Goal: Task Accomplishment & Management: Use online tool/utility

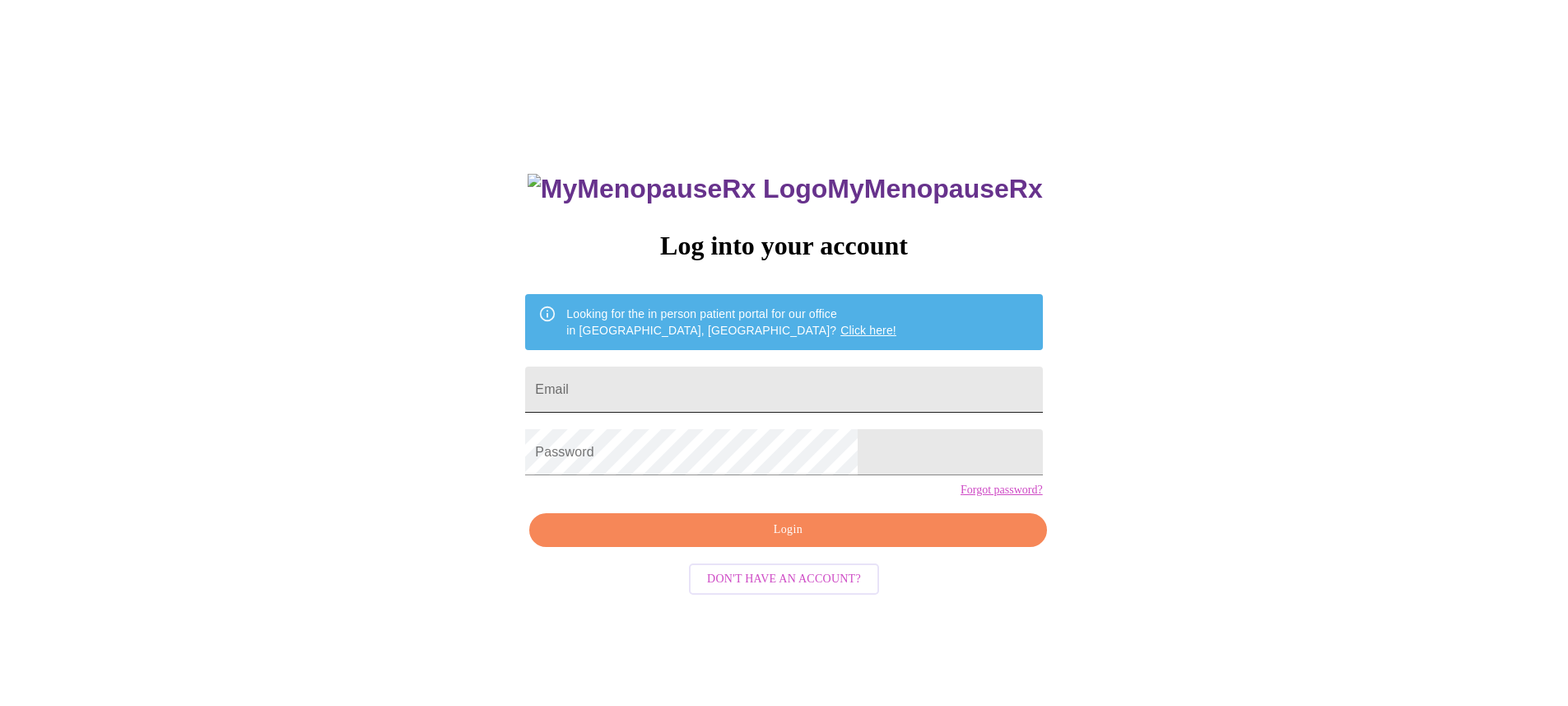
click at [852, 387] on input "Email" at bounding box center [783, 389] width 517 height 46
type input "[EMAIL_ADDRESS][DOMAIN_NAME]"
click at [802, 540] on span "Login" at bounding box center [787, 530] width 479 height 20
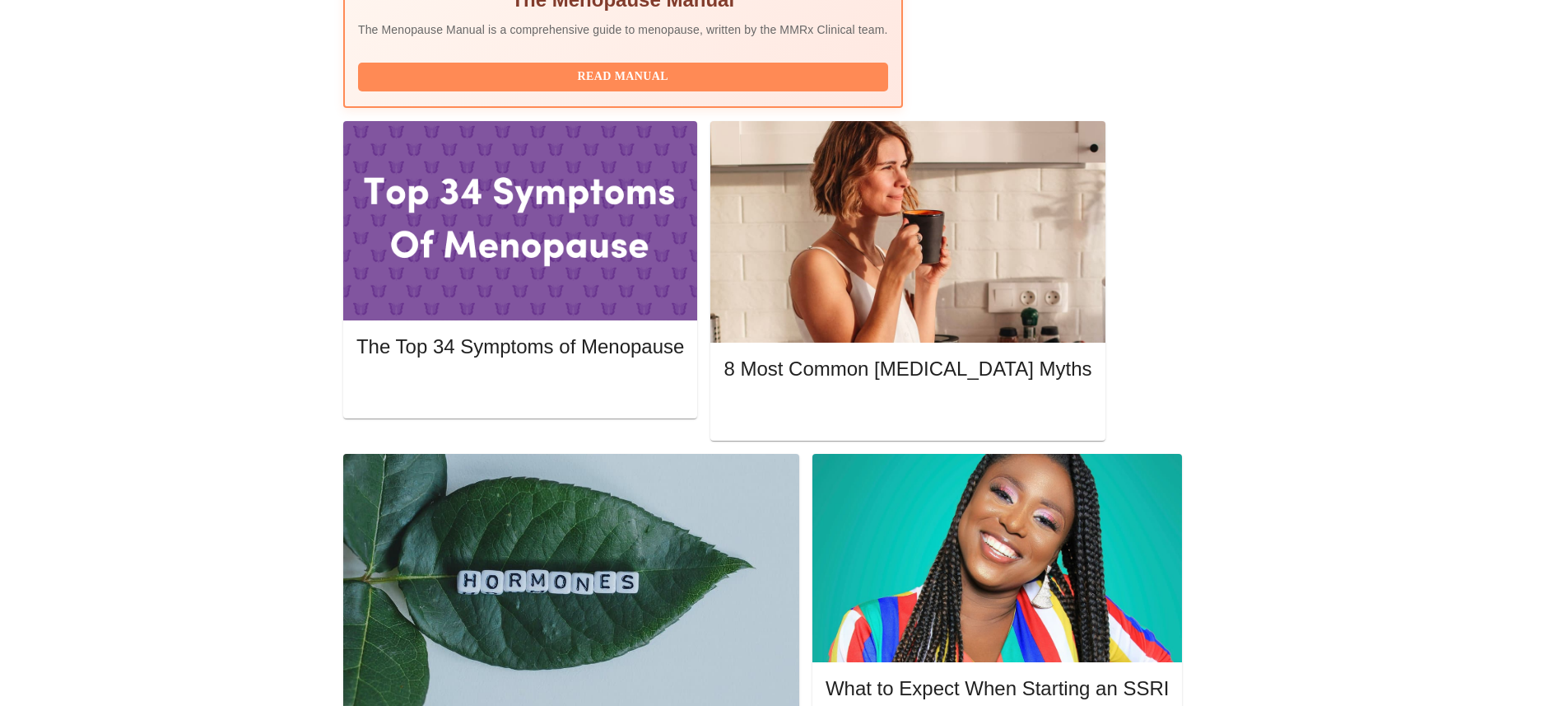
scroll to position [677, 0]
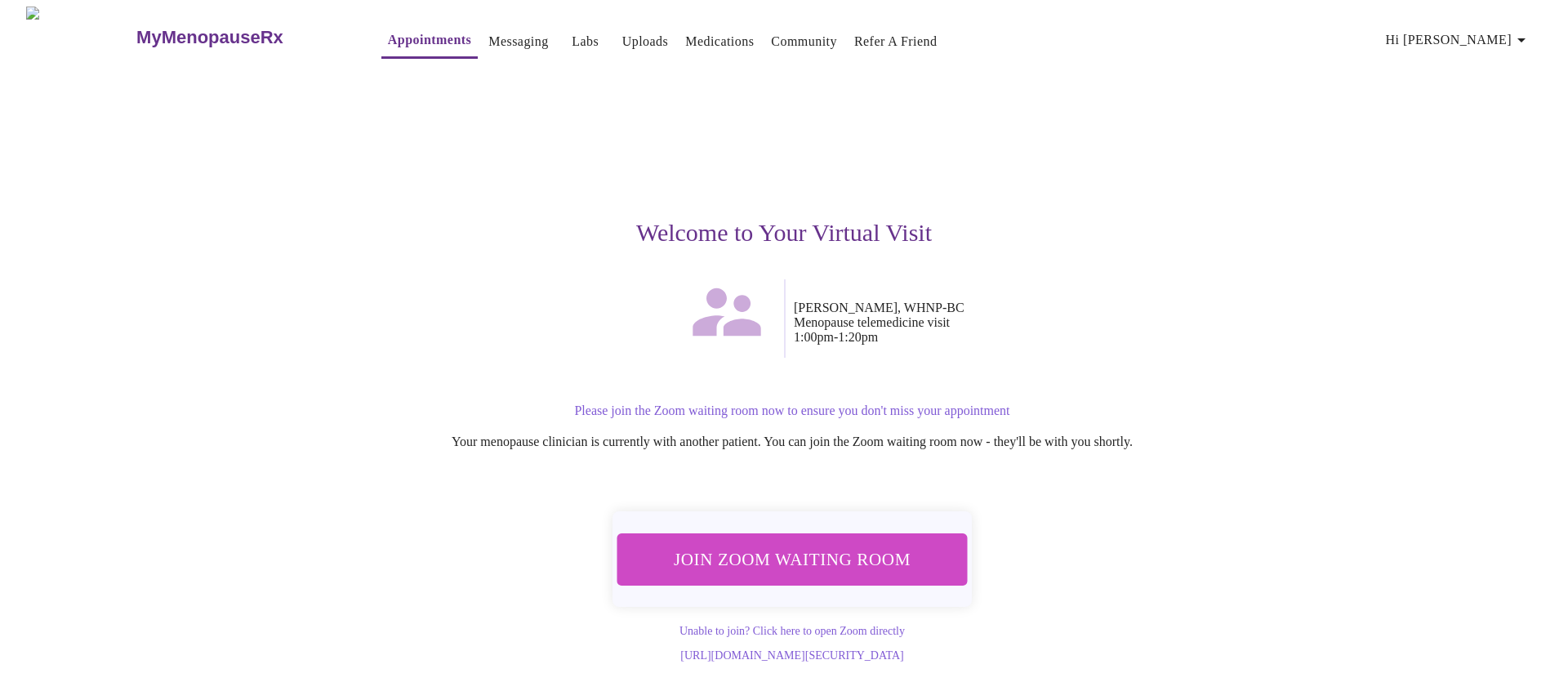
click at [849, 559] on span "Join Zoom Waiting Room" at bounding box center [792, 559] width 308 height 30
